Goal: Transaction & Acquisition: Book appointment/travel/reservation

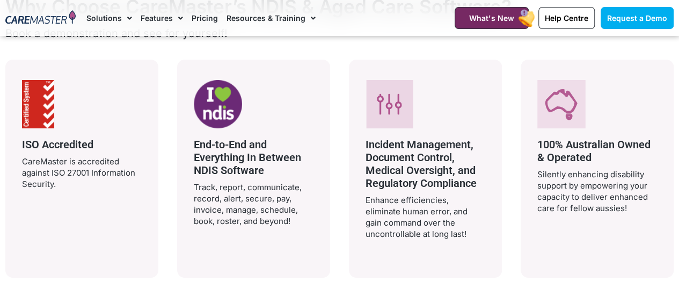
scroll to position [1933, 0]
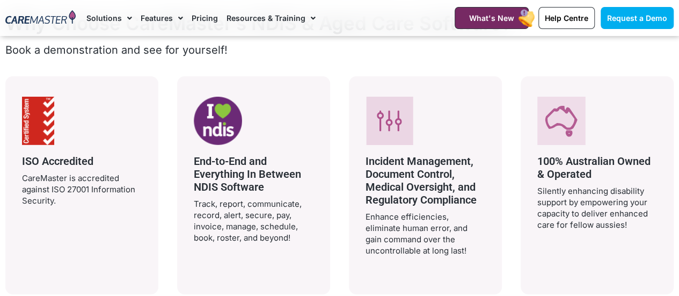
click at [40, 24] on img at bounding box center [40, 18] width 70 height 16
